Goal: Task Accomplishment & Management: Manage account settings

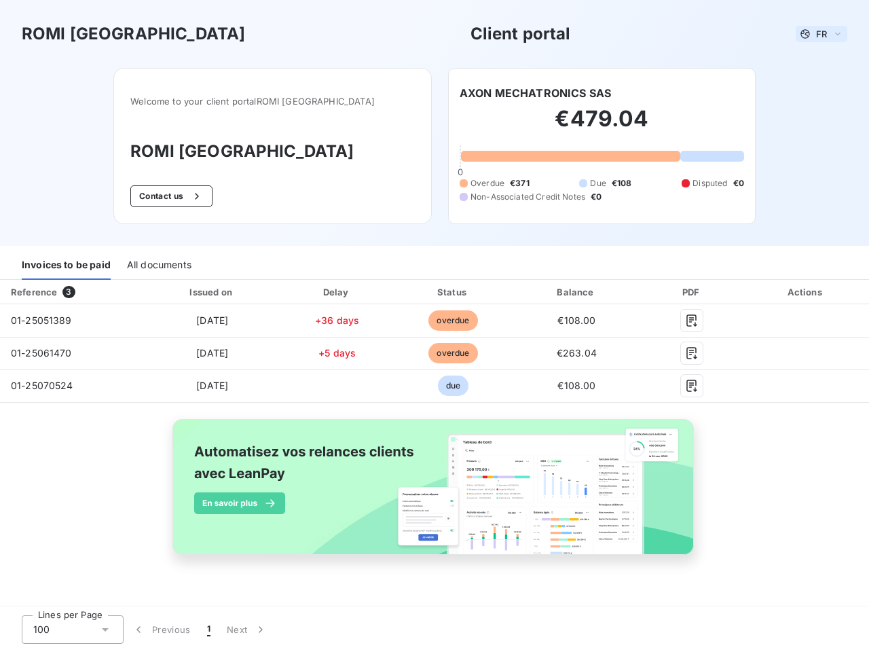
click at [821, 34] on span "FR" at bounding box center [821, 34] width 11 height 11
click at [192, 196] on button "Contact us" at bounding box center [171, 196] width 82 height 22
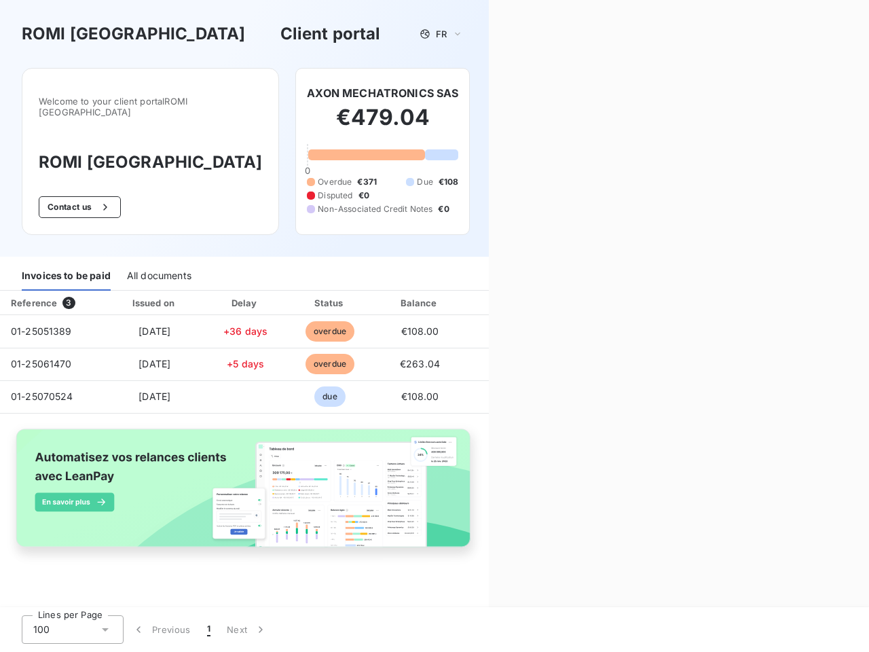
click at [535, 93] on div "Contact us Fill out the form below, and a member of our team will get back to y…" at bounding box center [679, 326] width 380 height 652
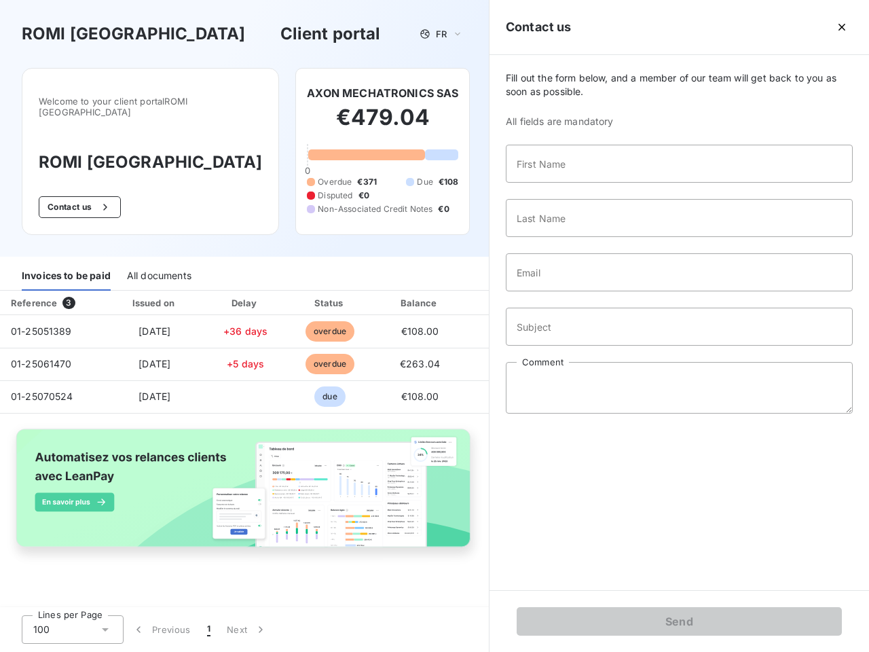
click at [66, 265] on div "Invoices to be paid" at bounding box center [66, 276] width 89 height 29
click at [158, 265] on div "All documents" at bounding box center [159, 276] width 64 height 29
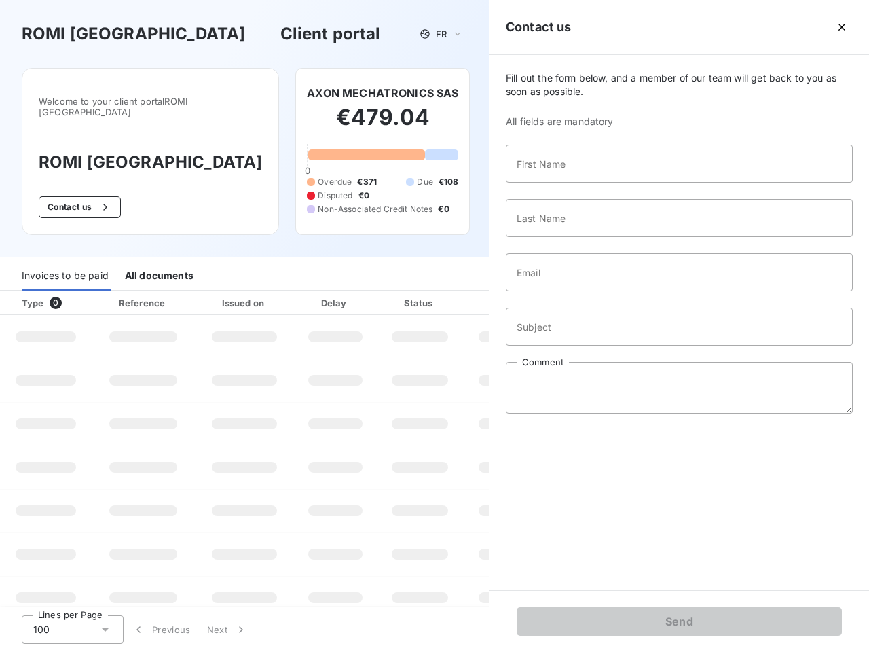
click at [71, 292] on th "Type 0" at bounding box center [46, 303] width 92 height 24
click at [211, 292] on th "Issued on" at bounding box center [244, 303] width 99 height 24
click at [337, 292] on th "Delay" at bounding box center [335, 303] width 83 height 24
click at [453, 292] on th "Status" at bounding box center [420, 303] width 86 height 24
click at [576, 292] on div "Fill out the form below, and a member of our team will get back to you as soon …" at bounding box center [678, 322] width 379 height 535
